Goal: Use online tool/utility

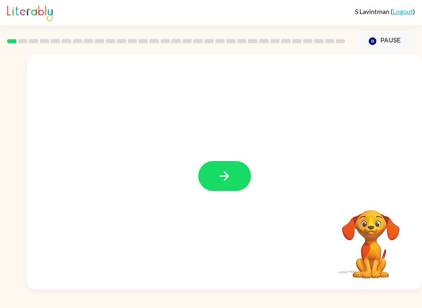
click at [237, 184] on button "button" at bounding box center [224, 176] width 53 height 30
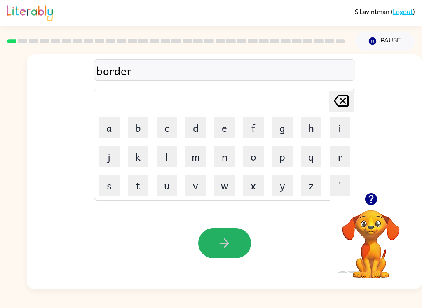
click at [236, 246] on button "button" at bounding box center [224, 243] width 53 height 30
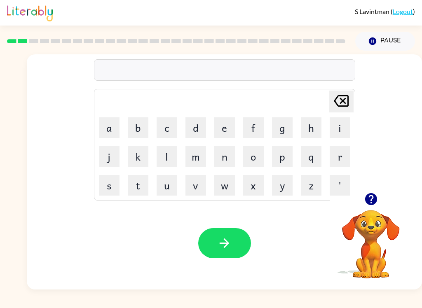
click at [371, 199] on icon "button" at bounding box center [371, 199] width 12 height 12
click at [235, 249] on button "button" at bounding box center [224, 243] width 53 height 30
click at [224, 241] on icon "button" at bounding box center [224, 243] width 14 height 14
click at [245, 243] on button "button" at bounding box center [224, 243] width 53 height 30
click at [233, 237] on button "button" at bounding box center [224, 243] width 53 height 30
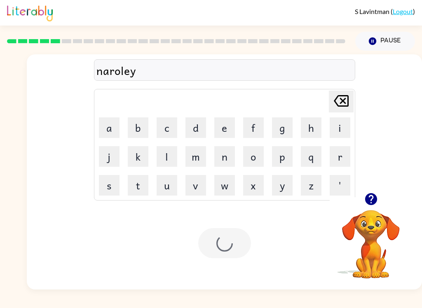
click at [221, 236] on div at bounding box center [224, 243] width 53 height 30
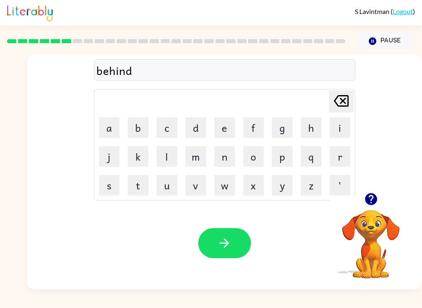
click at [242, 241] on button "button" at bounding box center [224, 243] width 53 height 30
click at [235, 252] on button "button" at bounding box center [224, 243] width 53 height 30
click at [115, 72] on div "mireckle" at bounding box center [224, 70] width 256 height 17
click at [125, 70] on div "mireckle" at bounding box center [224, 70] width 256 height 17
click at [345, 103] on icon at bounding box center [341, 101] width 15 height 12
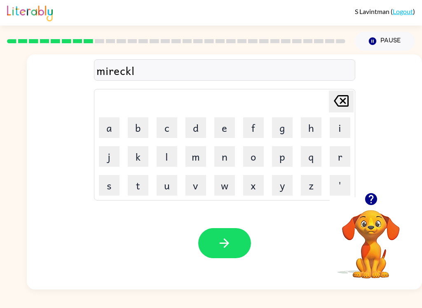
click at [346, 101] on icon "[PERSON_NAME] last character input" at bounding box center [341, 101] width 20 height 20
click at [343, 99] on icon "[PERSON_NAME] last character input" at bounding box center [341, 101] width 20 height 20
click at [340, 105] on icon "[PERSON_NAME] last character input" at bounding box center [341, 101] width 20 height 20
click at [339, 107] on icon "[PERSON_NAME] last character input" at bounding box center [341, 101] width 20 height 20
click at [350, 110] on icon "[PERSON_NAME] last character input" at bounding box center [341, 101] width 20 height 20
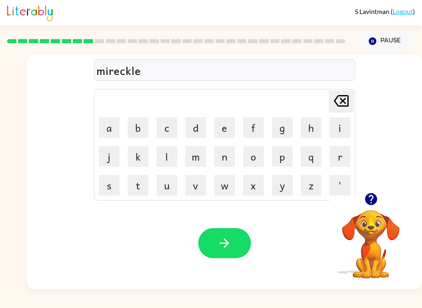
click at [236, 237] on button "button" at bounding box center [224, 243] width 53 height 30
click at [236, 233] on button "button" at bounding box center [224, 243] width 53 height 30
click at [229, 246] on icon "button" at bounding box center [224, 243] width 14 height 14
click at [223, 241] on icon "button" at bounding box center [224, 243] width 14 height 14
click at [237, 246] on button "button" at bounding box center [224, 243] width 53 height 30
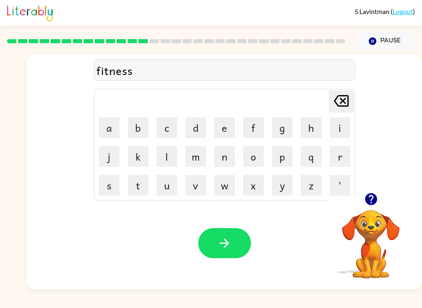
click at [236, 242] on button "button" at bounding box center [224, 243] width 53 height 30
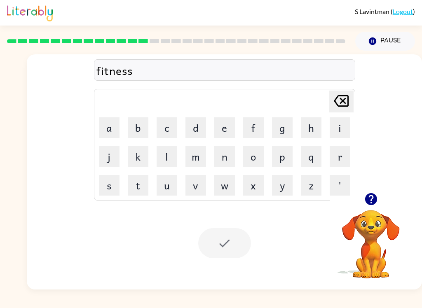
click at [228, 243] on div at bounding box center [224, 243] width 53 height 30
click at [232, 251] on div at bounding box center [224, 243] width 53 height 30
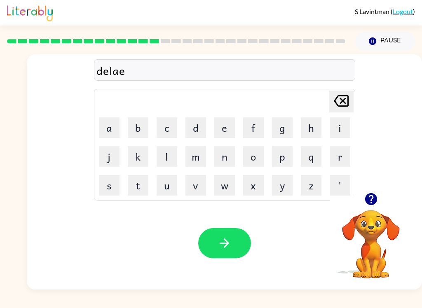
click at [227, 242] on icon "button" at bounding box center [224, 243] width 9 height 9
click at [235, 242] on button "button" at bounding box center [224, 243] width 53 height 30
click at [255, 241] on div "Your browser must support playing .mp4 files to use Literably. Please try using…" at bounding box center [224, 243] width 395 height 93
click at [239, 258] on button "button" at bounding box center [224, 243] width 53 height 30
click at [346, 96] on icon at bounding box center [341, 101] width 15 height 12
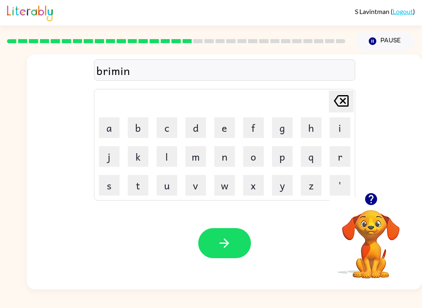
click at [345, 98] on icon at bounding box center [341, 101] width 15 height 12
click at [343, 98] on icon "[PERSON_NAME] last character input" at bounding box center [341, 101] width 20 height 20
click at [342, 101] on icon at bounding box center [341, 101] width 15 height 12
click at [340, 106] on icon "[PERSON_NAME] last character input" at bounding box center [341, 101] width 20 height 20
click at [231, 242] on icon "button" at bounding box center [224, 243] width 14 height 14
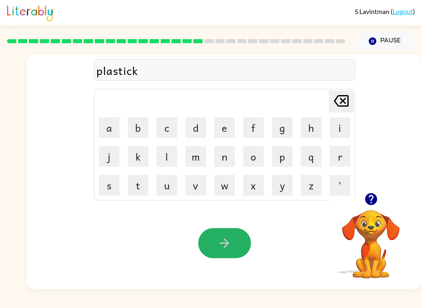
click at [227, 254] on button "button" at bounding box center [224, 243] width 53 height 30
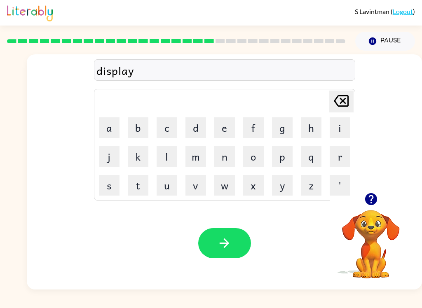
click at [234, 240] on button "button" at bounding box center [224, 243] width 53 height 30
click at [236, 240] on button "button" at bounding box center [224, 243] width 53 height 30
click at [234, 249] on button "button" at bounding box center [224, 243] width 53 height 30
click at [236, 233] on button "button" at bounding box center [224, 243] width 53 height 30
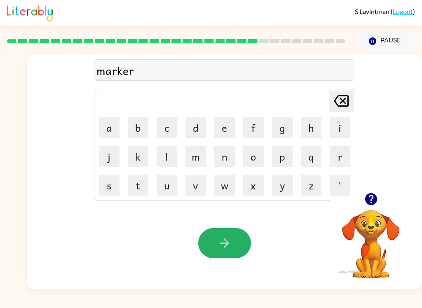
click at [242, 244] on button "button" at bounding box center [224, 243] width 53 height 30
